Goal: Task Accomplishment & Management: Manage account settings

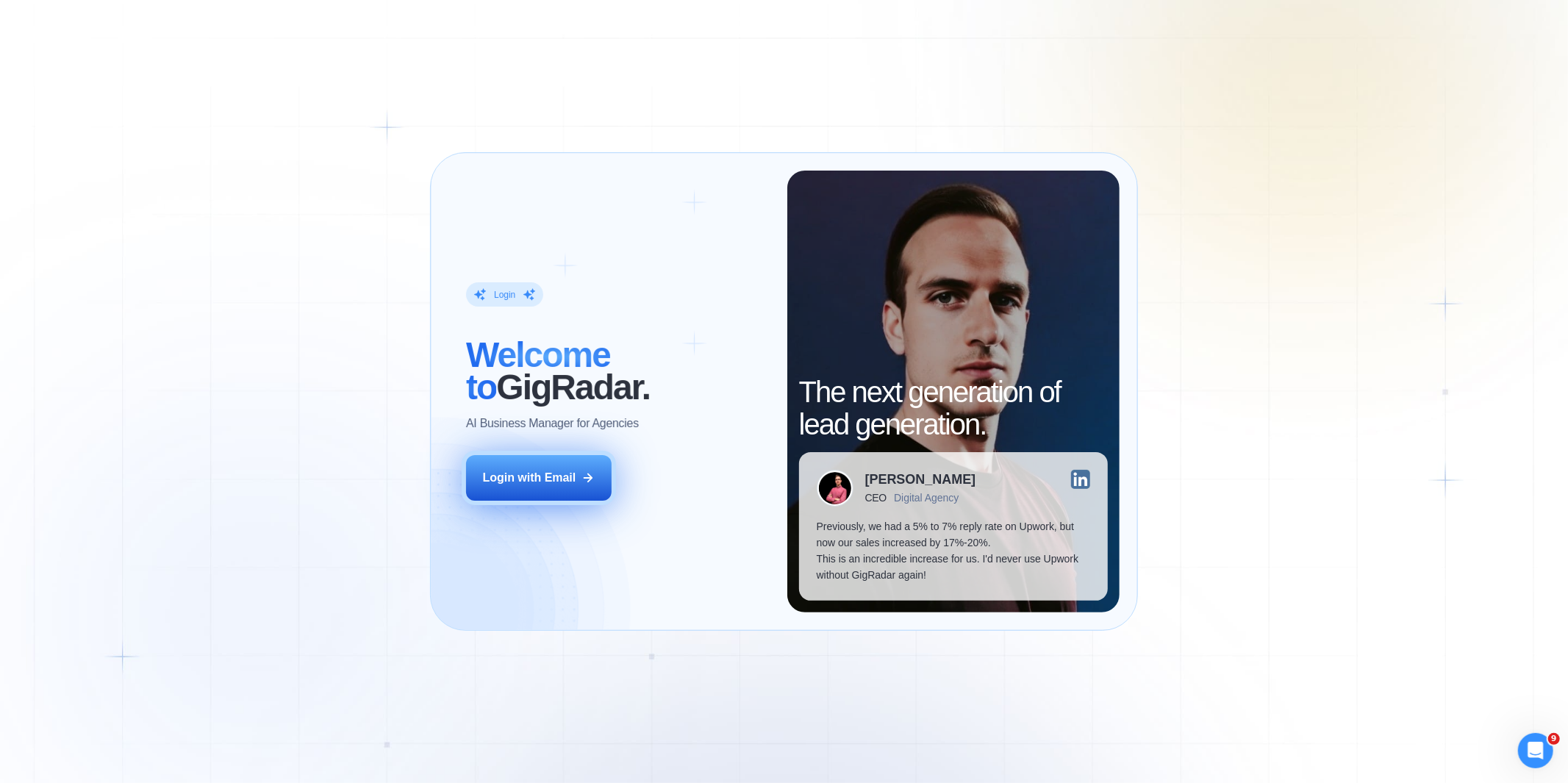
click at [567, 474] on div "Login with Email" at bounding box center [530, 478] width 93 height 16
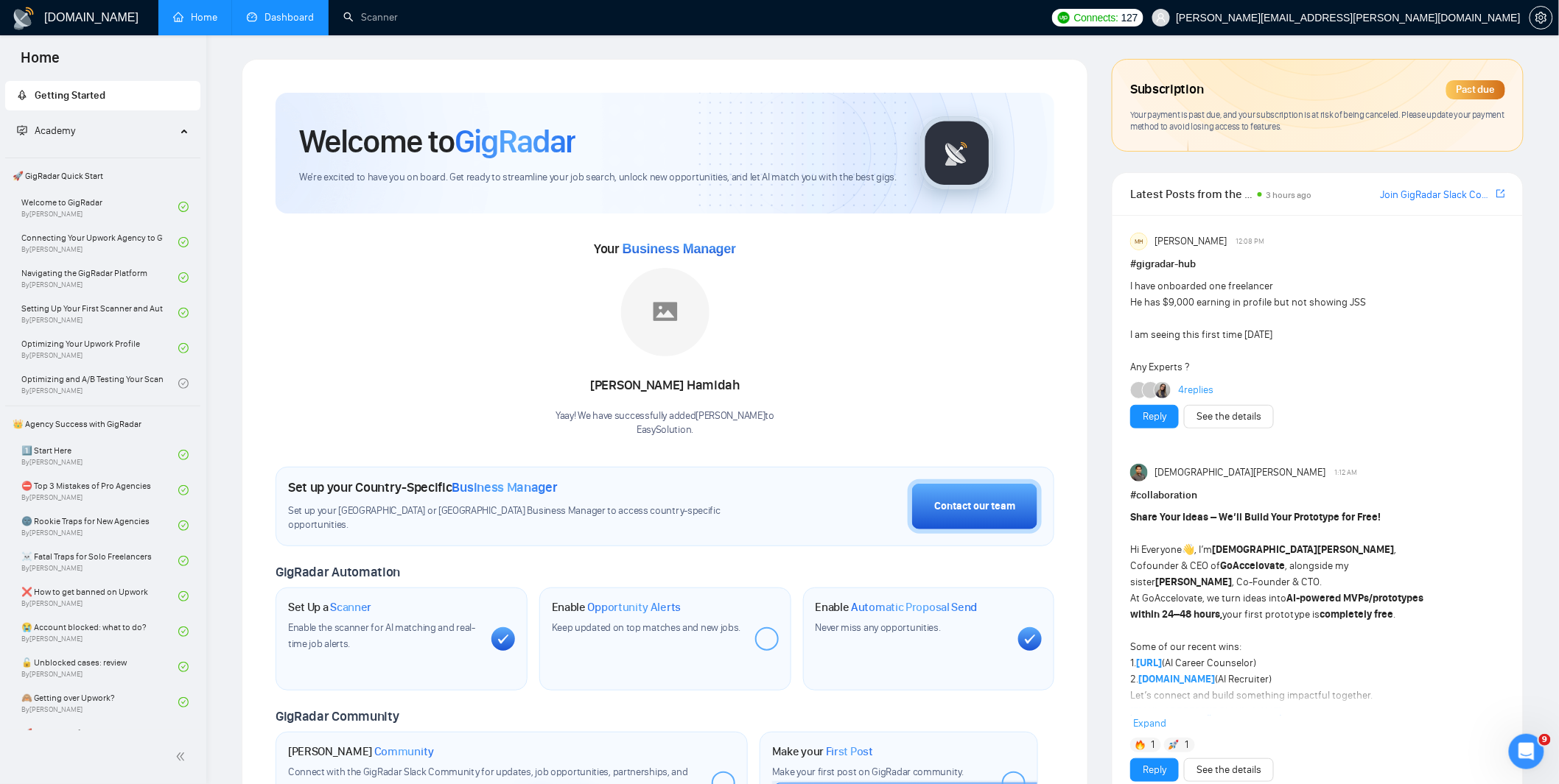
click at [292, 16] on link "Dashboard" at bounding box center [280, 17] width 67 height 13
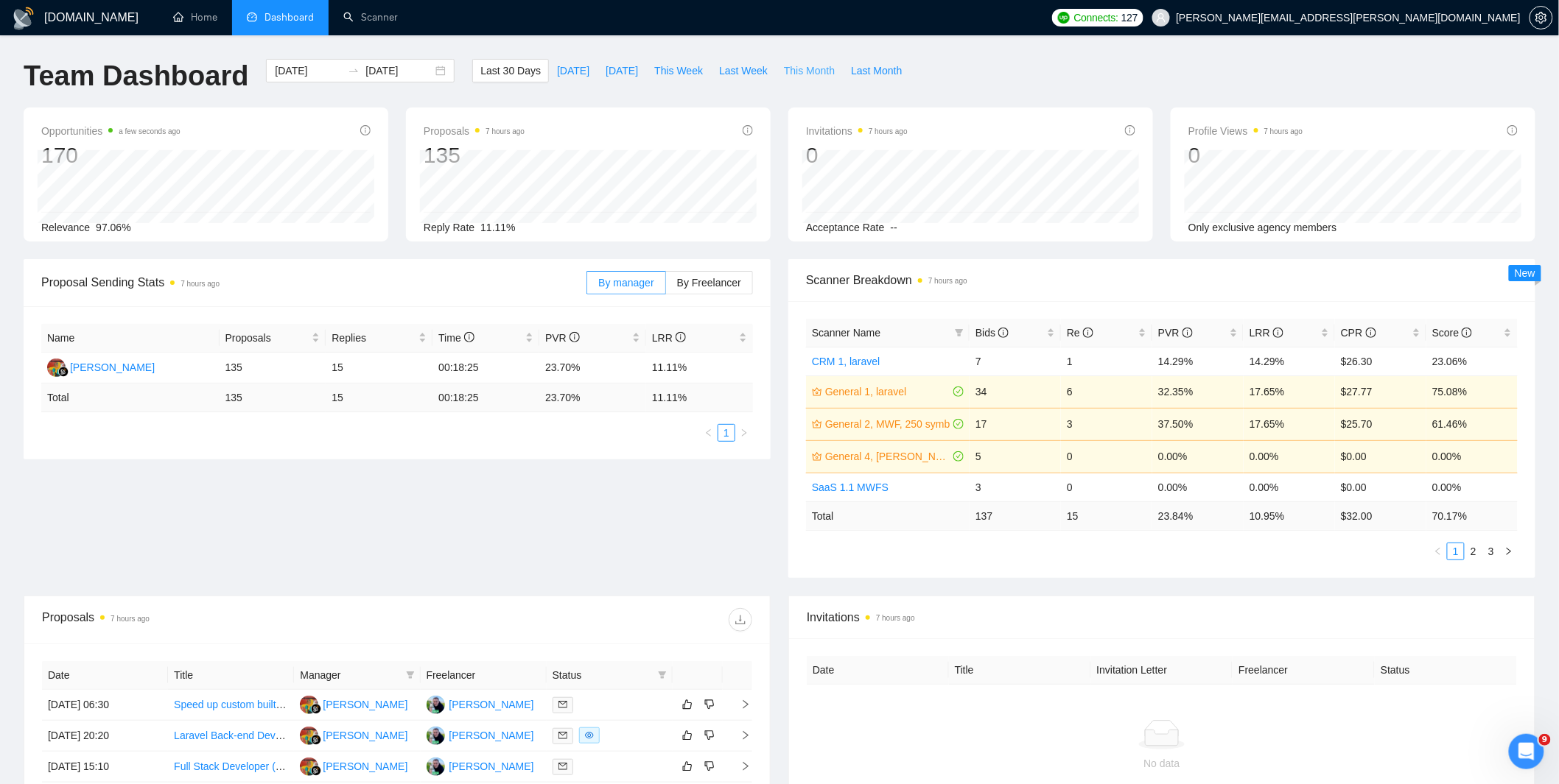
click at [820, 68] on span "This Month" at bounding box center [809, 71] width 51 height 16
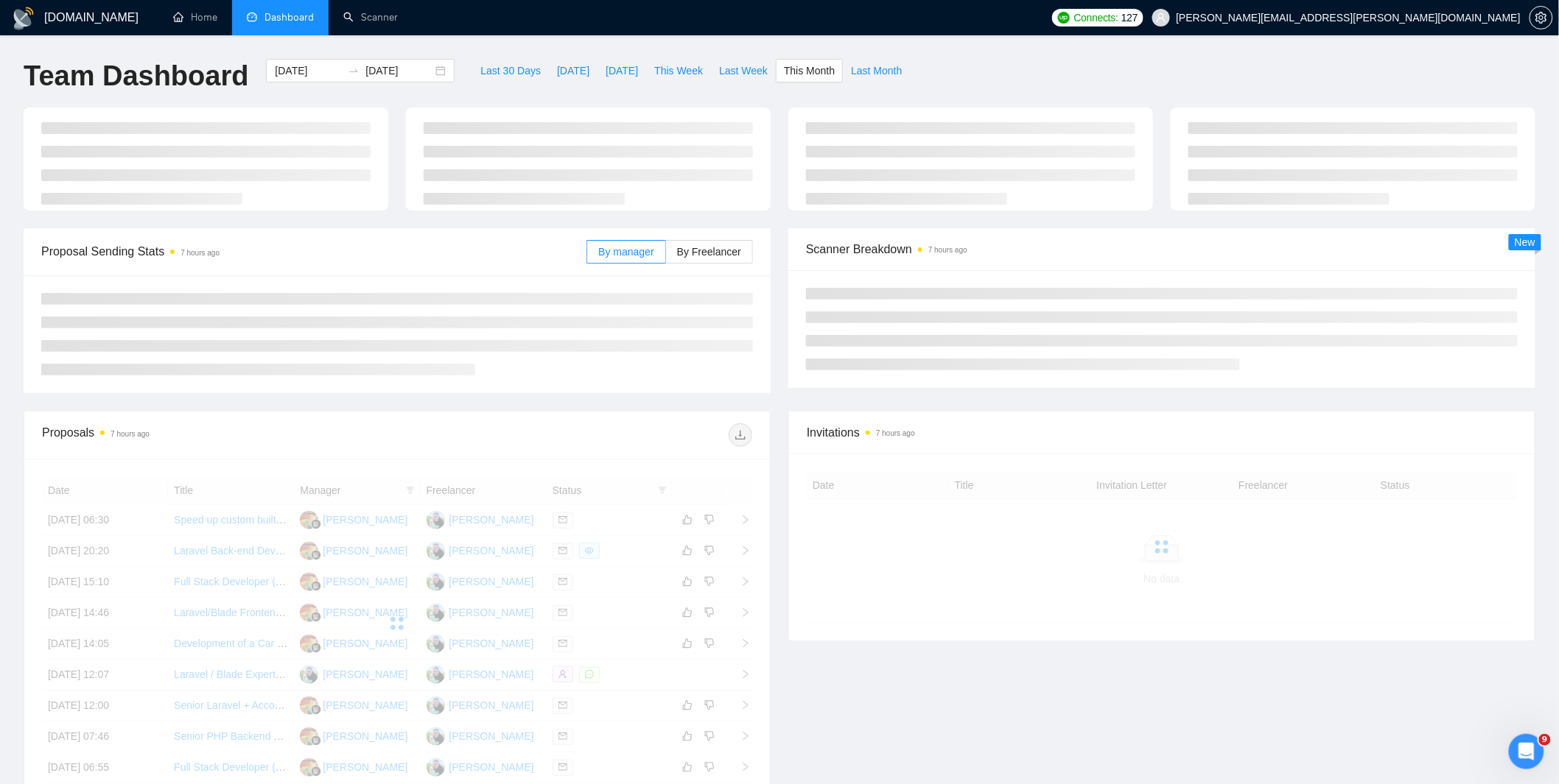
type input "[DATE]"
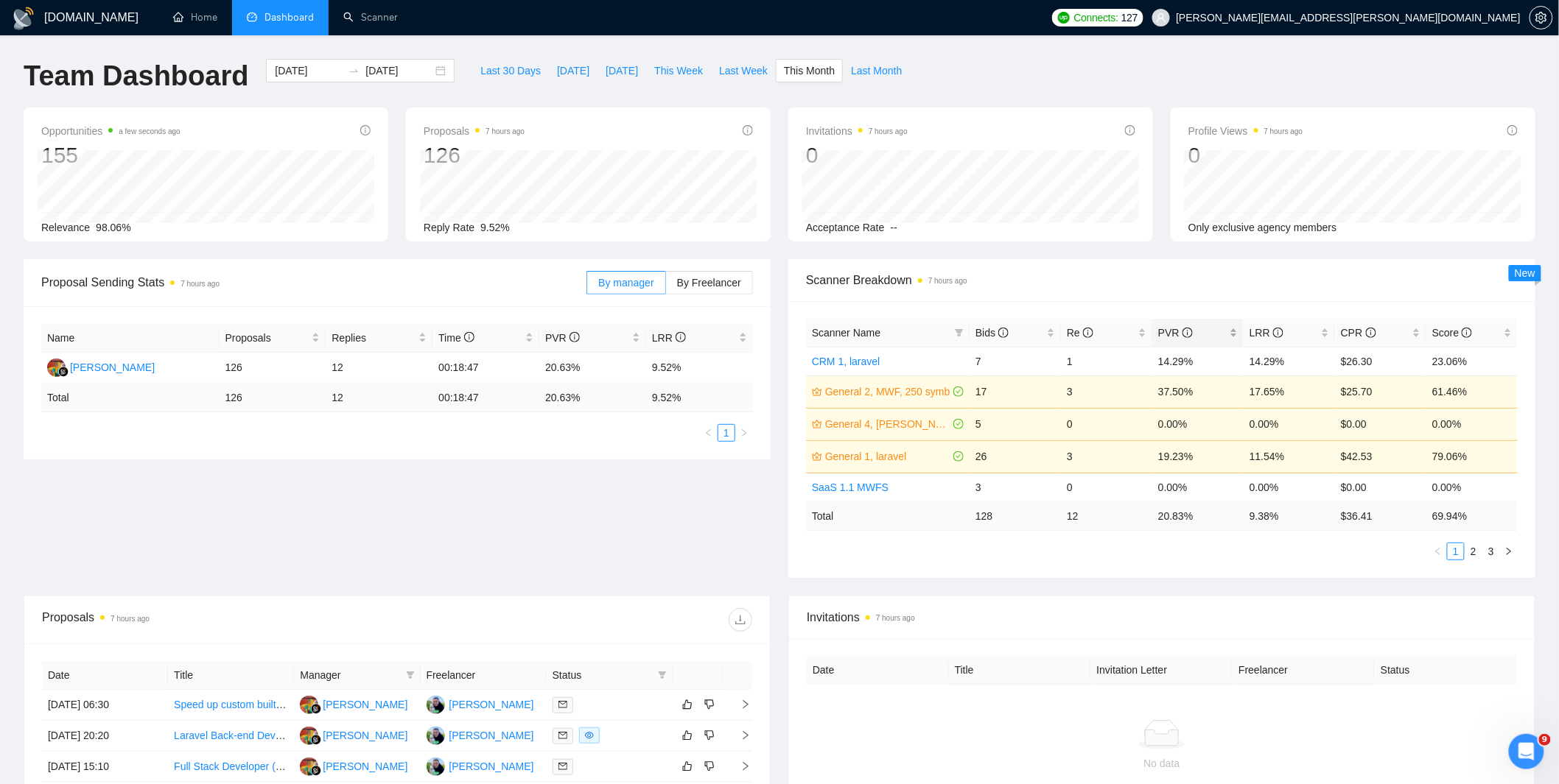
click at [1232, 332] on div "PVR" at bounding box center [1198, 333] width 79 height 16
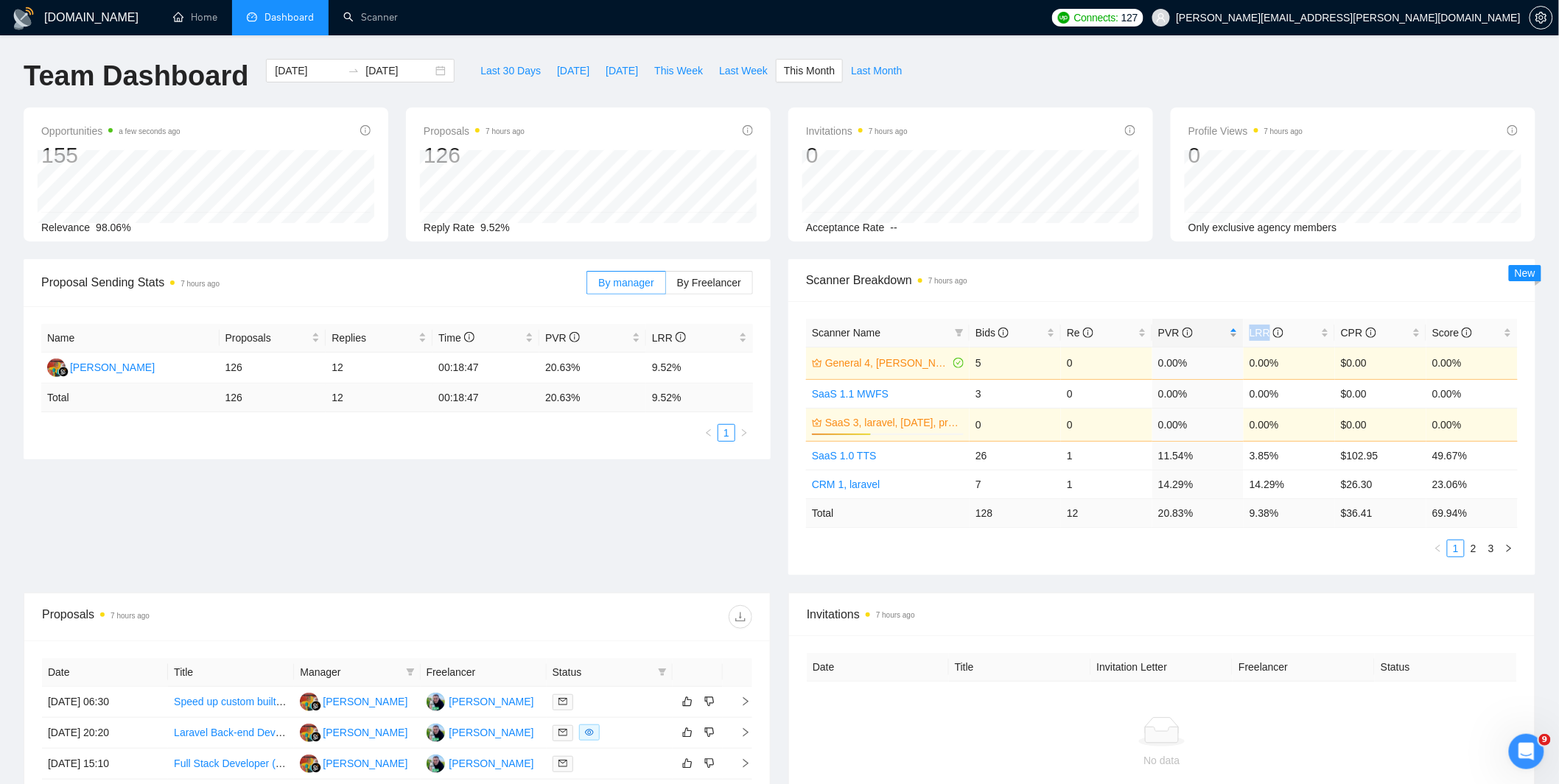
click at [1232, 332] on div "PVR" at bounding box center [1198, 333] width 79 height 16
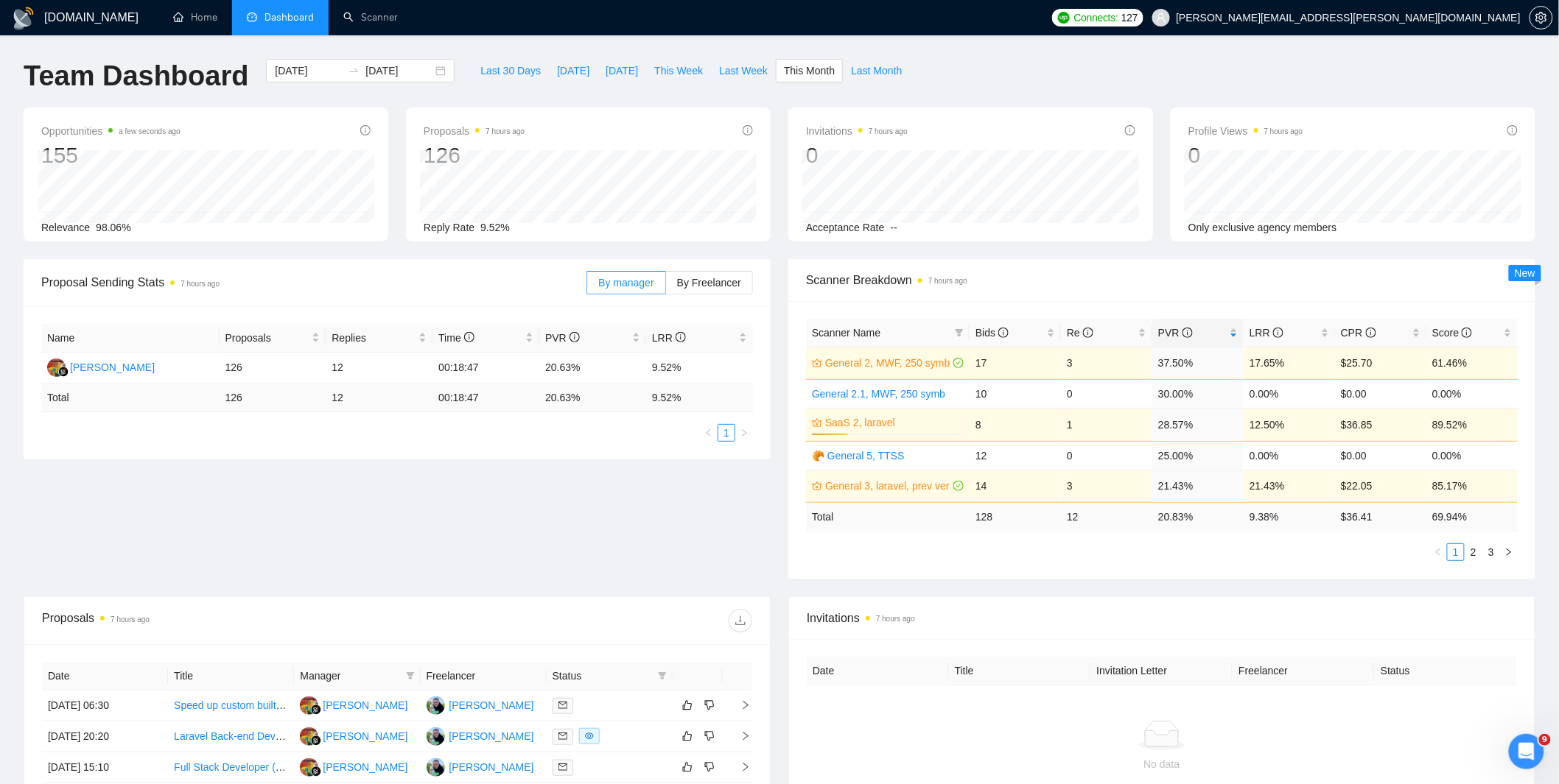
click at [1233, 562] on div "Scanner Name Bids Re PVR LRR CPR Score General 2, MWF, 250 symb 17 3 37.50% 17.…" at bounding box center [1162, 440] width 747 height 278
click at [374, 11] on link "Scanner" at bounding box center [370, 17] width 54 height 13
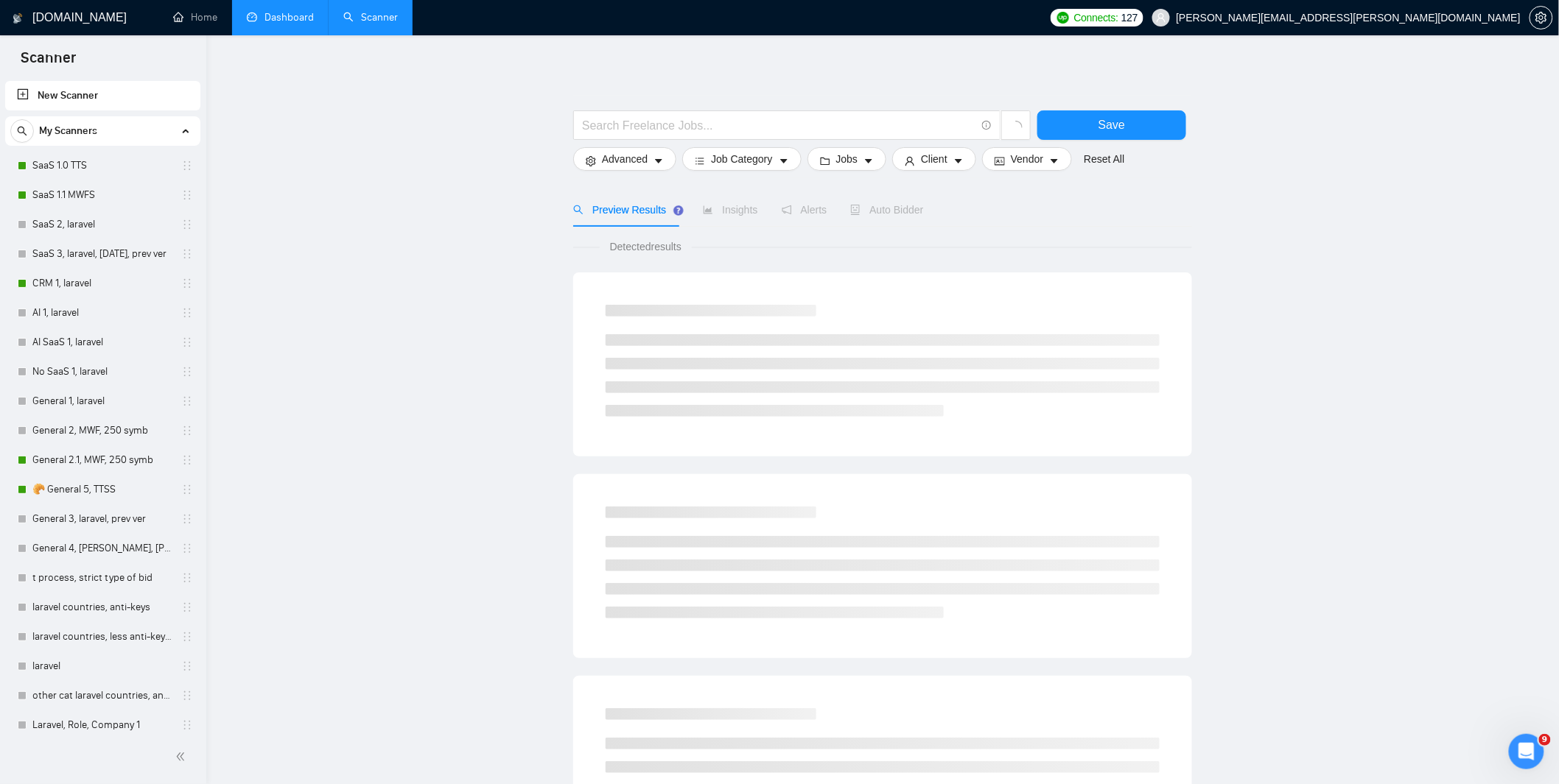
click at [280, 16] on link "Dashboard" at bounding box center [280, 17] width 67 height 13
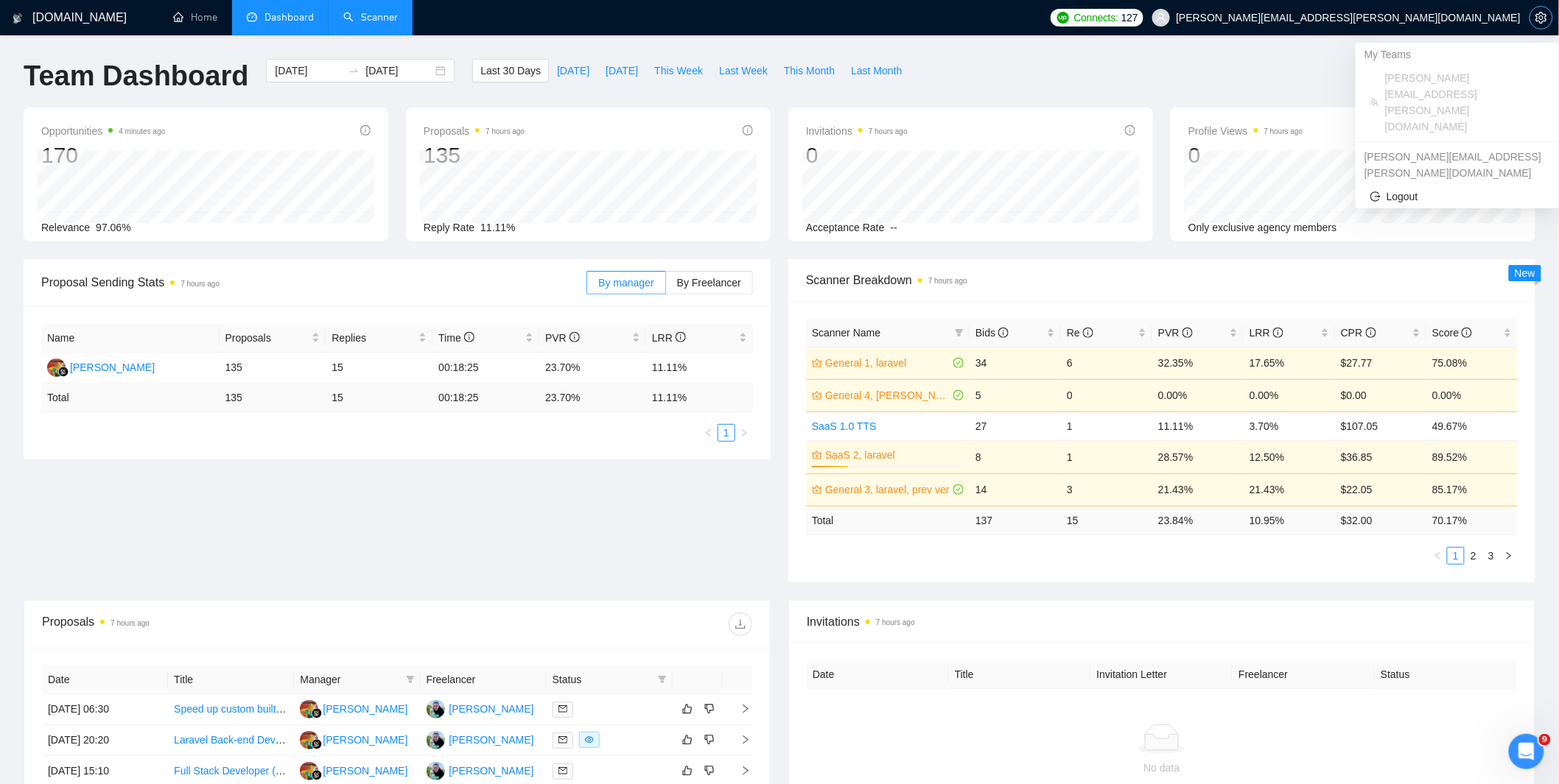
click at [1541, 22] on button "button" at bounding box center [1541, 17] width 23 height 23
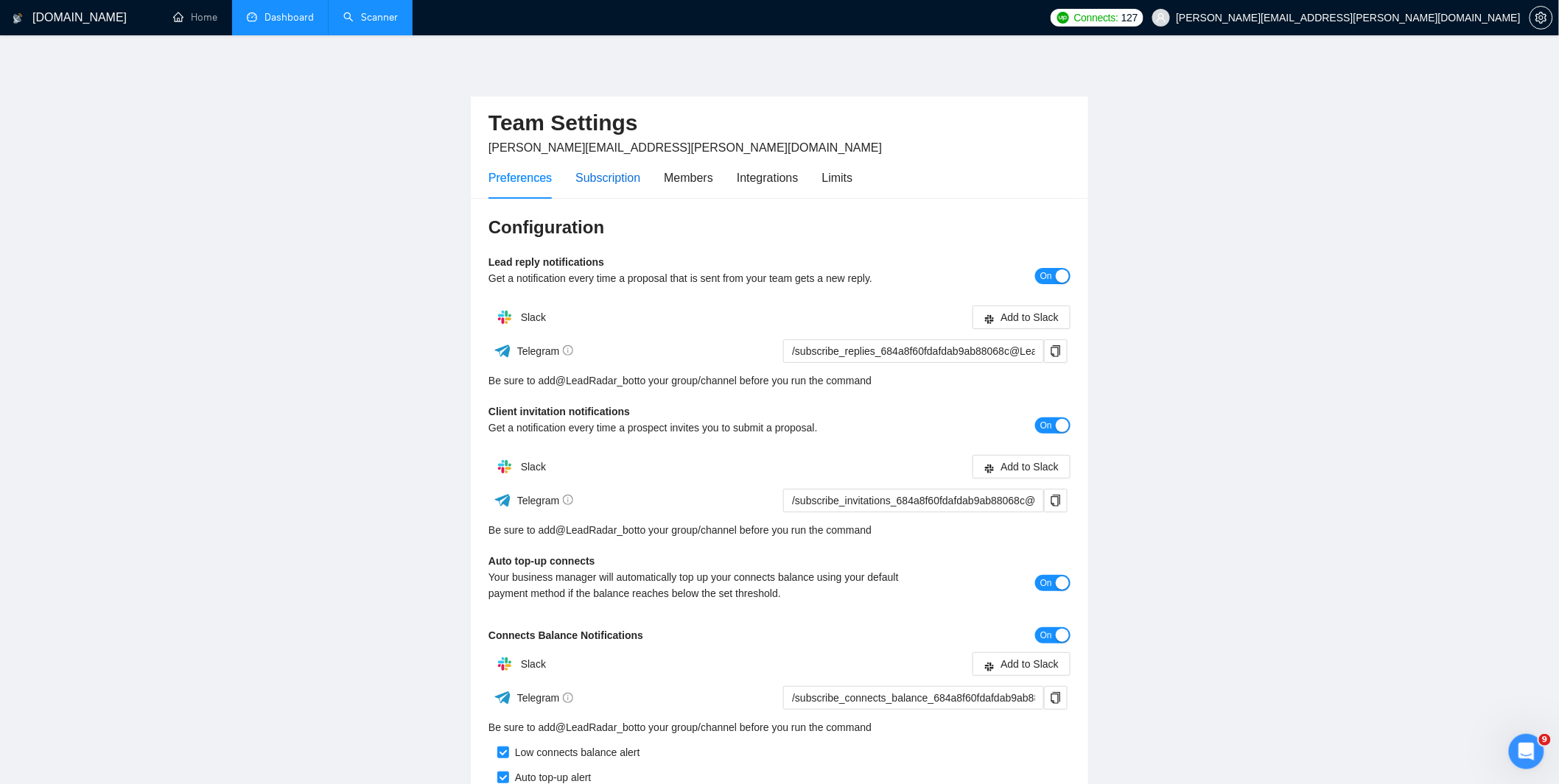
click at [624, 179] on div "Subscription" at bounding box center [607, 178] width 65 height 18
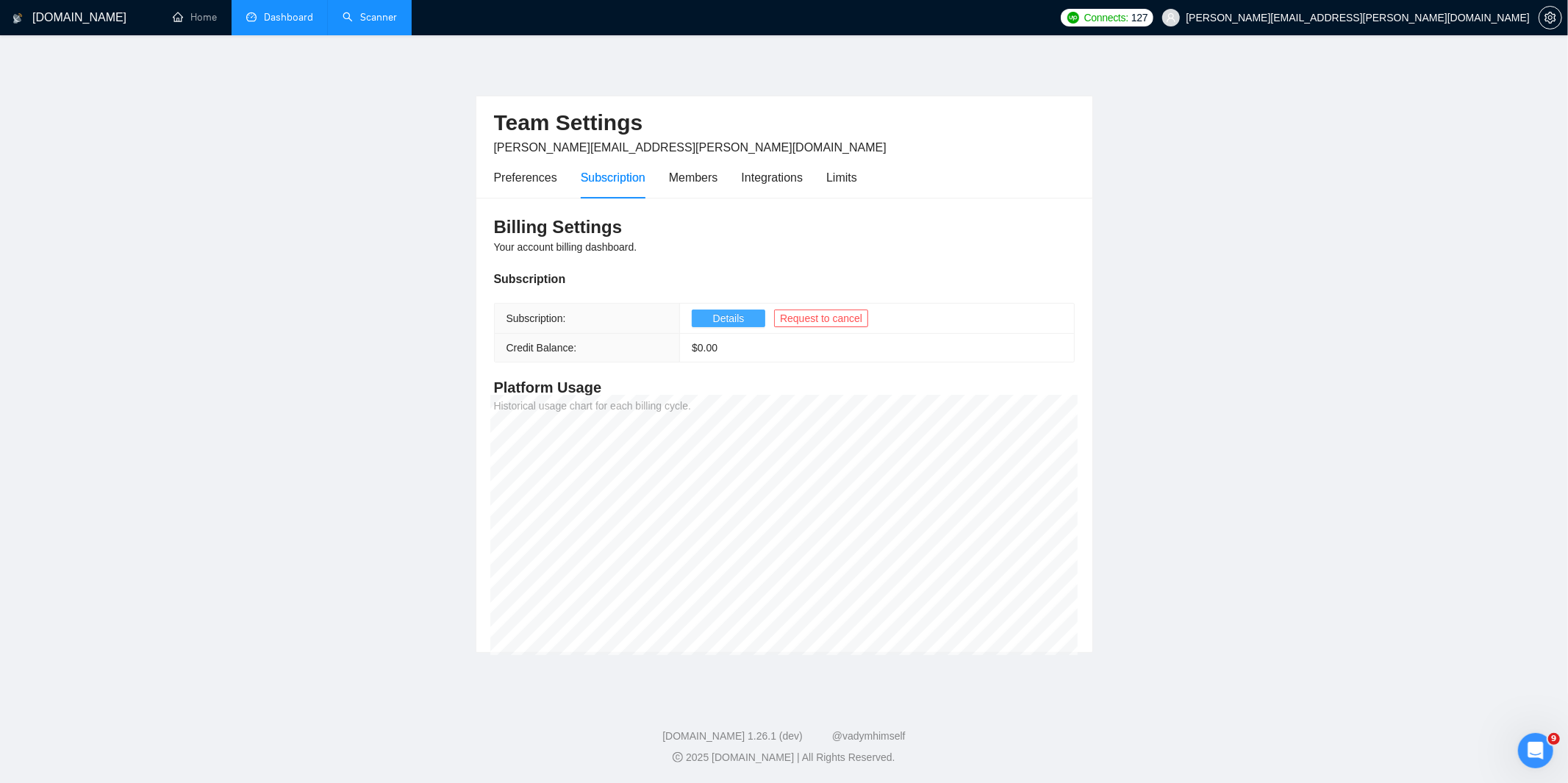
click at [728, 321] on span "Details" at bounding box center [728, 318] width 32 height 16
